Goal: Information Seeking & Learning: Learn about a topic

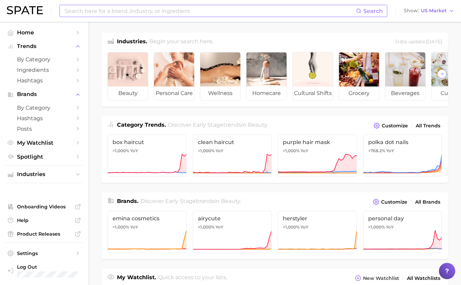
click at [132, 15] on input at bounding box center [210, 11] width 292 height 12
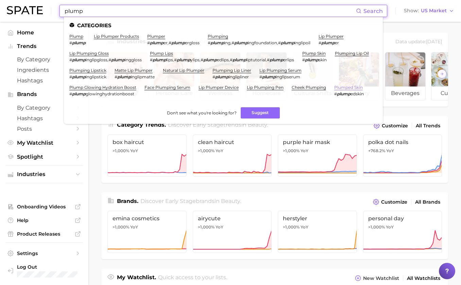
type input "plump"
click at [342, 88] on link "plumped skin" at bounding box center [348, 87] width 29 height 5
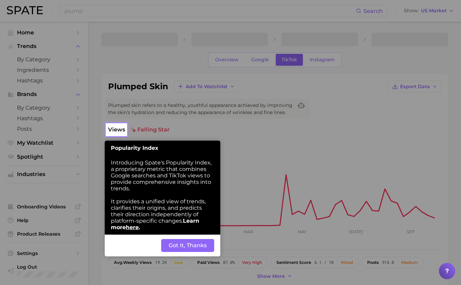
click at [181, 246] on button "Got It, Thanks" at bounding box center [187, 245] width 53 height 13
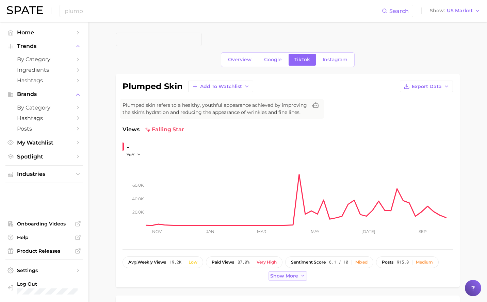
click at [286, 279] on button "Show more" at bounding box center [287, 275] width 39 height 9
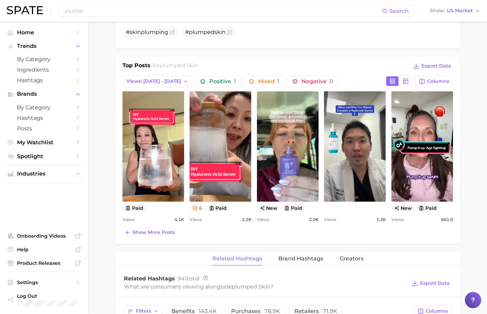
scroll to position [306, 0]
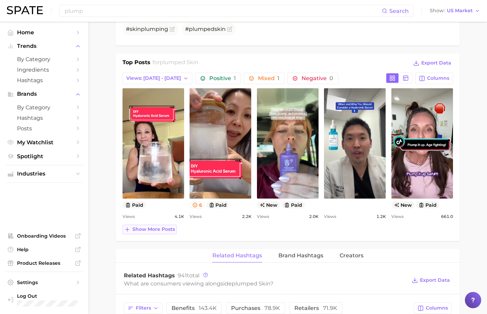
click at [164, 227] on span "Show more posts" at bounding box center [153, 230] width 42 height 6
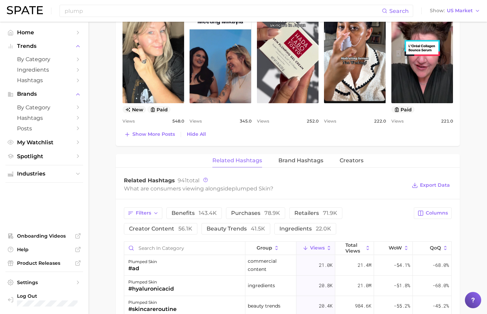
scroll to position [442, 0]
